Goal: Transaction & Acquisition: Purchase product/service

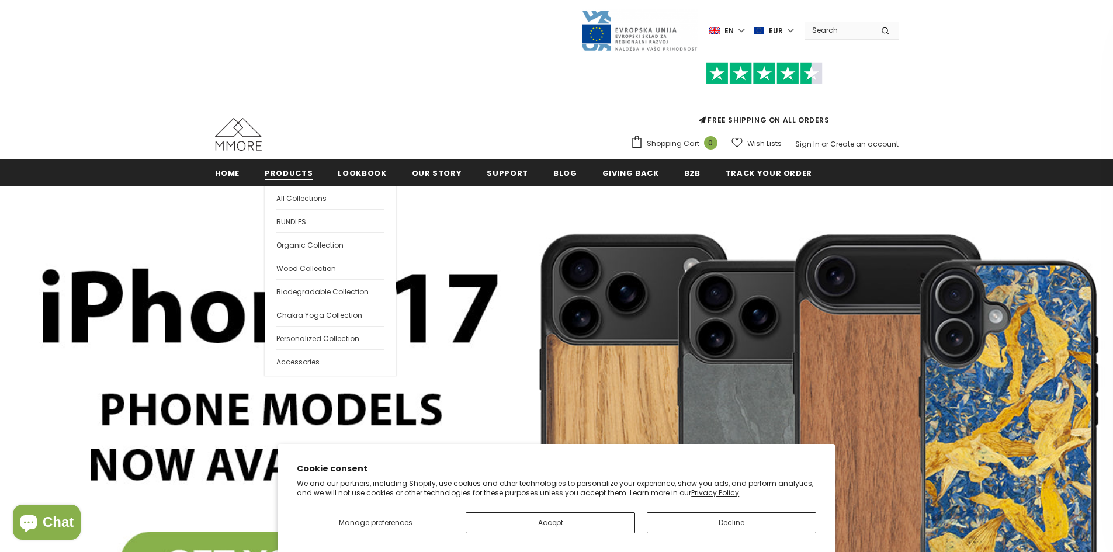
click at [283, 165] on link "Products" at bounding box center [289, 172] width 48 height 26
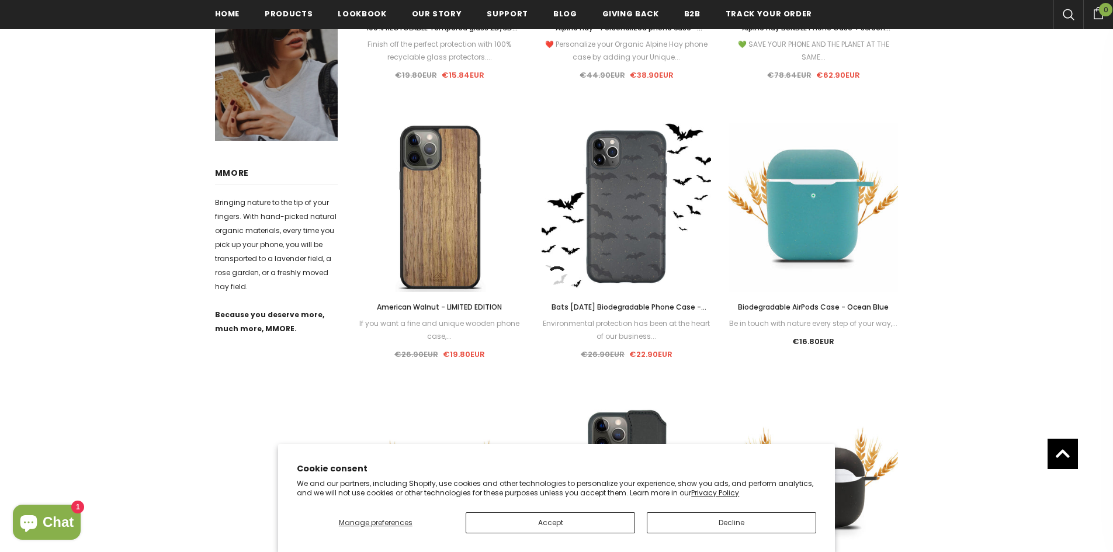
scroll to position [3, 0]
